Goal: Check status: Check status

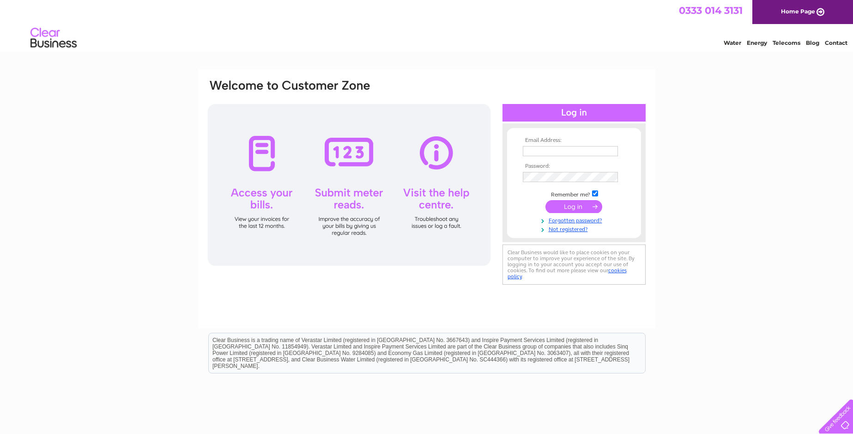
type input "[EMAIL_ADDRESS][DOMAIN_NAME]"
click at [578, 208] on input "submit" at bounding box center [573, 206] width 57 height 13
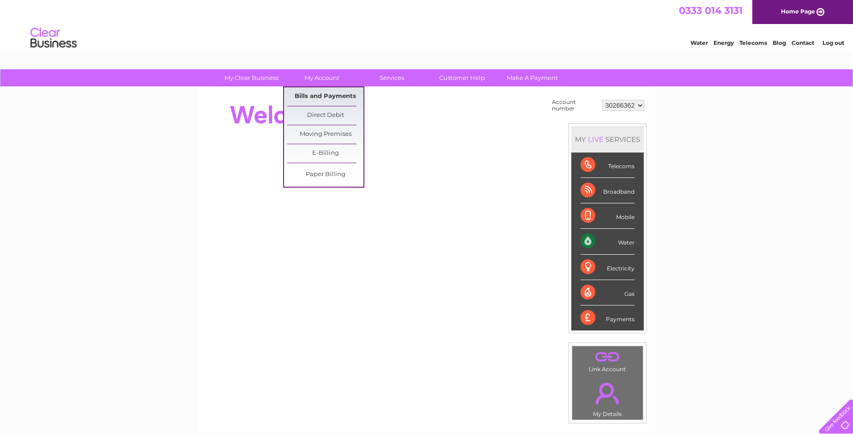
click at [332, 97] on link "Bills and Payments" at bounding box center [325, 96] width 76 height 18
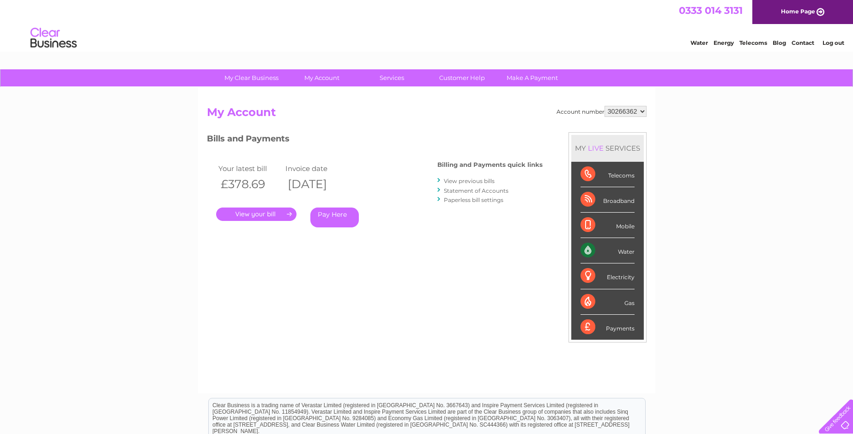
click at [629, 113] on select "30266362 30267534 30271198 30307327 30314341 30320023" at bounding box center [625, 111] width 42 height 11
select select "30320023"
click at [604, 106] on select "30266362 30267534 30271198 30307327 30314341 30320023" at bounding box center [625, 111] width 42 height 11
